Goal: Transaction & Acquisition: Register for event/course

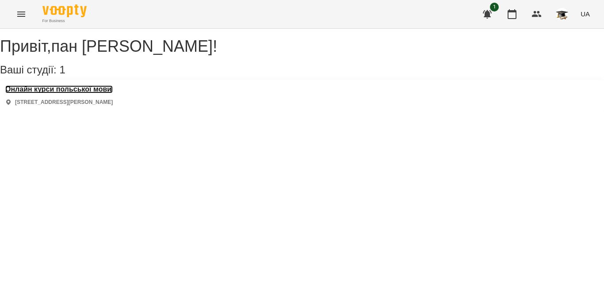
click at [86, 93] on h3 "Онлайн курси польської мови" at bounding box center [58, 89] width 107 height 8
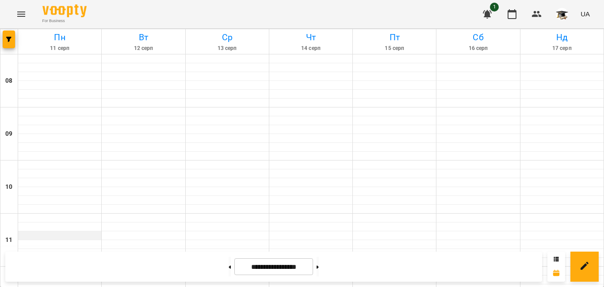
scroll to position [442, 0]
click at [319, 267] on button at bounding box center [318, 266] width 2 height 19
type input "**********"
